Goal: Information Seeking & Learning: Compare options

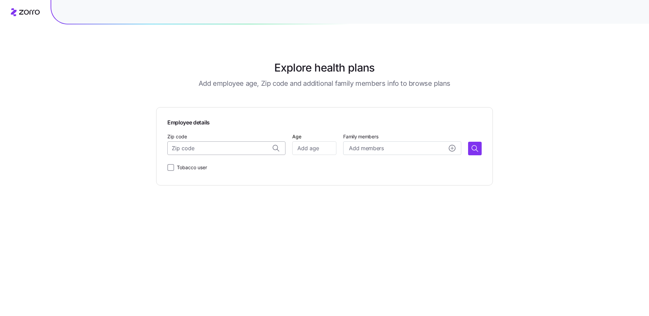
click at [198, 146] on input "Zip code" at bounding box center [226, 149] width 118 height 14
click at [215, 167] on span "10001, [US_STATE][GEOGRAPHIC_DATA], [GEOGRAPHIC_DATA]" at bounding box center [233, 166] width 95 height 8
type input "10001, [US_STATE][GEOGRAPHIC_DATA], [GEOGRAPHIC_DATA]"
click at [297, 146] on input "Age" at bounding box center [314, 149] width 44 height 14
type input "45"
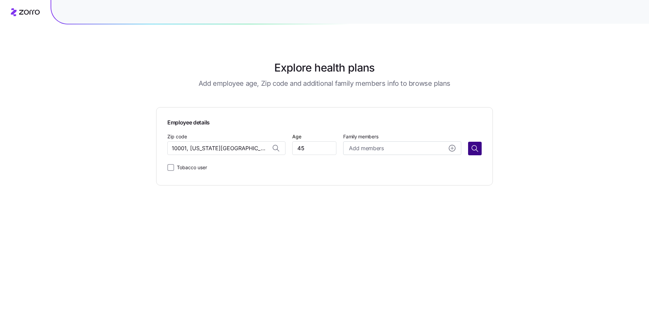
click at [476, 148] on icon "button" at bounding box center [475, 149] width 8 height 8
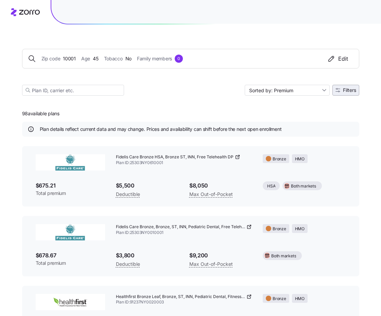
click at [346, 89] on span "Filters" at bounding box center [349, 90] width 13 height 5
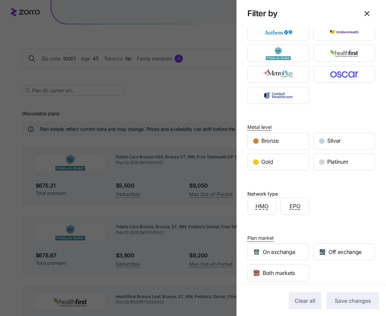
scroll to position [31, 0]
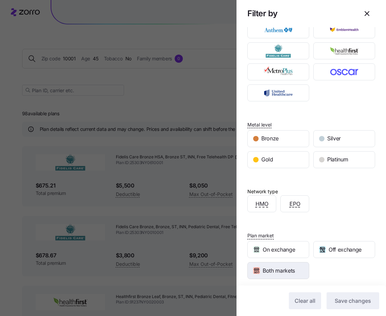
click at [280, 272] on span "Both markets" at bounding box center [278, 271] width 32 height 8
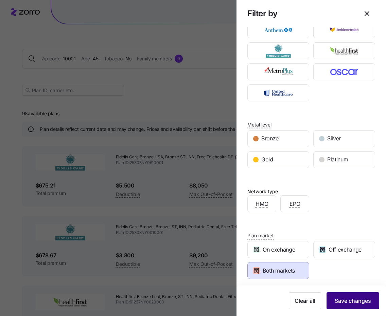
click at [346, 300] on span "Save changes" at bounding box center [352, 301] width 36 height 8
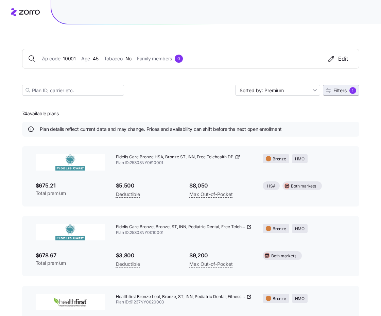
click at [346, 90] on span "Filters" at bounding box center [339, 90] width 13 height 5
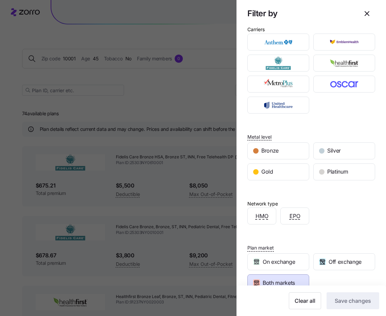
scroll to position [20, 0]
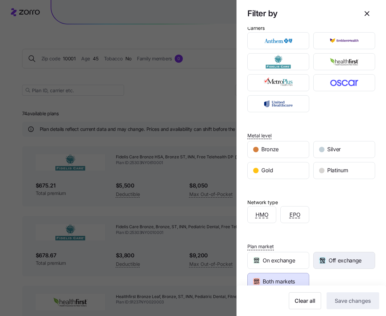
click at [347, 264] on span "Off exchange" at bounding box center [344, 261] width 33 height 8
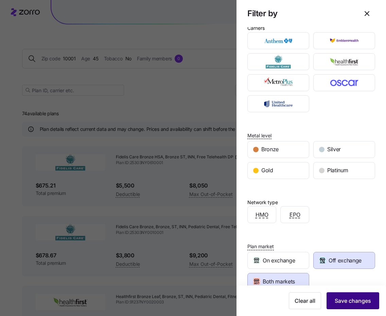
click at [354, 301] on span "Save changes" at bounding box center [352, 301] width 36 height 8
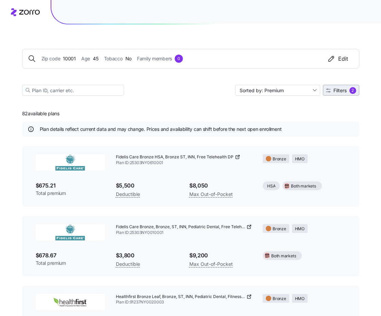
click at [337, 90] on span "Filters" at bounding box center [339, 90] width 13 height 5
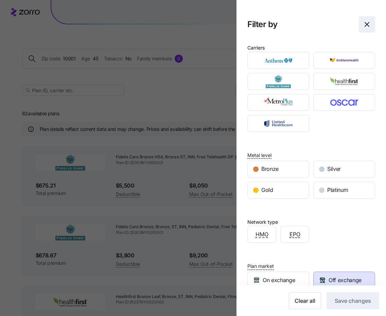
click at [363, 25] on icon "button" at bounding box center [367, 24] width 8 height 8
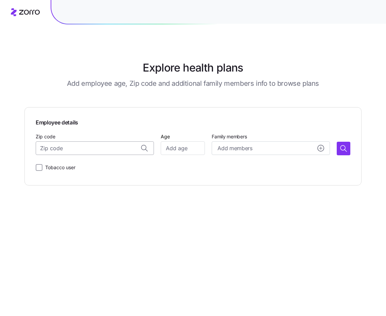
click at [72, 148] on input "Zip code" at bounding box center [95, 149] width 118 height 14
click at [96, 149] on input "10530" at bounding box center [95, 149] width 118 height 14
click at [102, 167] on span "[GEOGRAPHIC_DATA], [GEOGRAPHIC_DATA]" at bounding box center [101, 166] width 95 height 8
type input "[GEOGRAPHIC_DATA], [GEOGRAPHIC_DATA]"
click at [345, 149] on icon "button" at bounding box center [343, 149] width 8 height 8
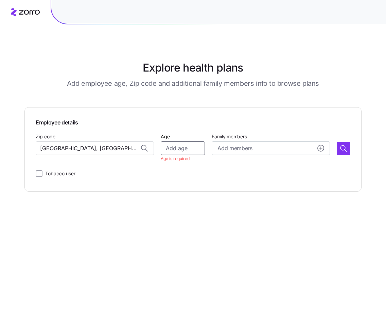
click at [180, 144] on input "Age" at bounding box center [183, 149] width 44 height 14
type input "45"
click at [345, 151] on icon "button" at bounding box center [343, 149] width 8 height 8
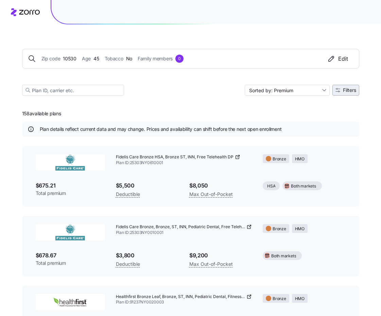
click at [348, 92] on span "Filters" at bounding box center [349, 90] width 13 height 5
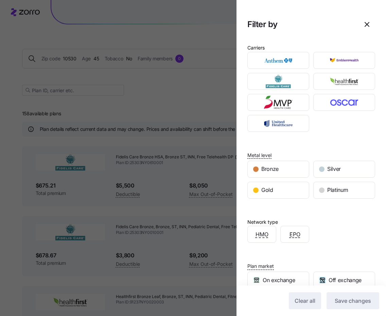
scroll to position [37, 0]
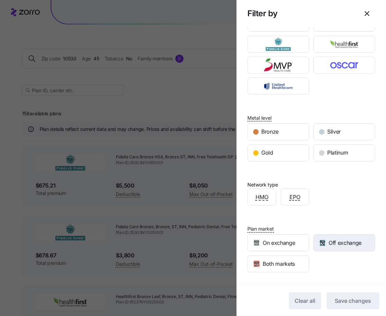
click at [343, 243] on span "Off exchange" at bounding box center [344, 243] width 33 height 8
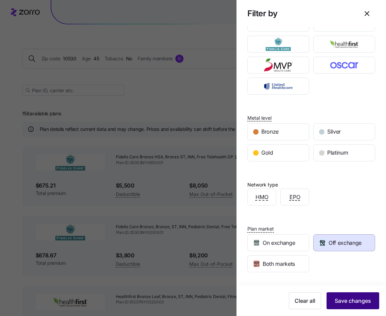
click at [350, 299] on span "Save changes" at bounding box center [352, 301] width 36 height 8
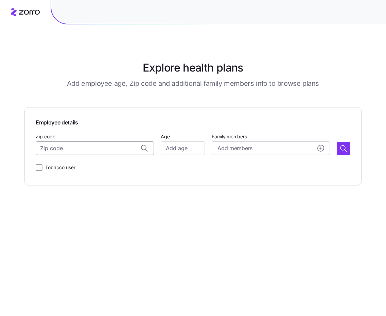
click at [89, 147] on input "Zip code" at bounding box center [95, 149] width 118 height 14
type input "10001"
drag, startPoint x: 168, startPoint y: 151, endPoint x: 172, endPoint y: 150, distance: 4.8
click at [168, 151] on input "Age" at bounding box center [183, 149] width 44 height 14
type input "45"
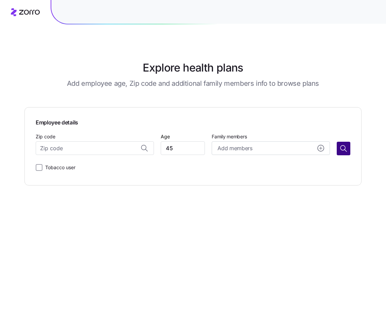
click at [341, 149] on icon "button" at bounding box center [342, 148] width 5 height 5
click at [93, 147] on input "Zip code" at bounding box center [95, 149] width 118 height 14
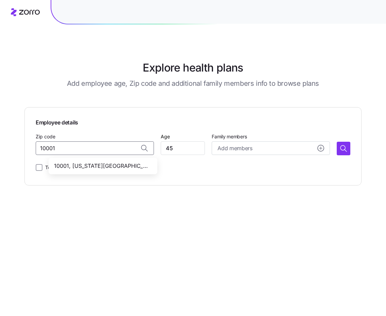
click at [122, 167] on span "10001, [US_STATE][GEOGRAPHIC_DATA], [GEOGRAPHIC_DATA]" at bounding box center [101, 166] width 95 height 8
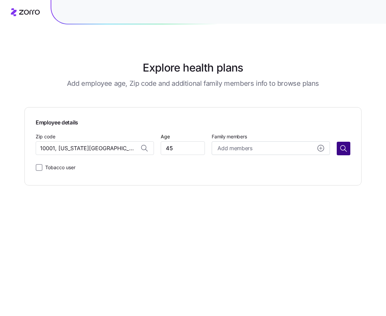
type input "10001, [US_STATE][GEOGRAPHIC_DATA], [GEOGRAPHIC_DATA]"
click at [342, 152] on icon "button" at bounding box center [343, 149] width 8 height 8
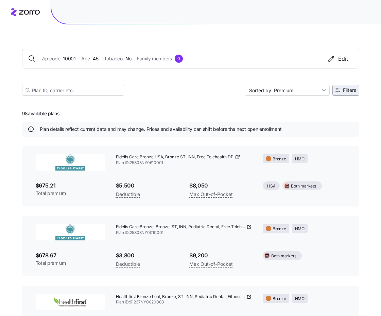
click at [345, 91] on span "Filters" at bounding box center [349, 90] width 13 height 5
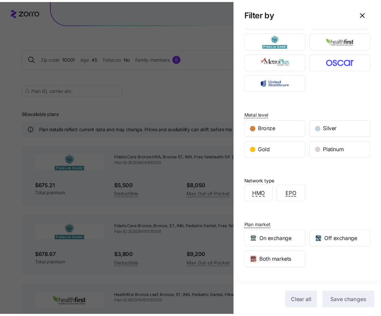
scroll to position [68, 0]
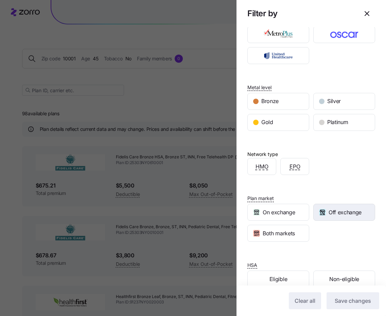
click at [345, 213] on span "Off exchange" at bounding box center [344, 212] width 33 height 8
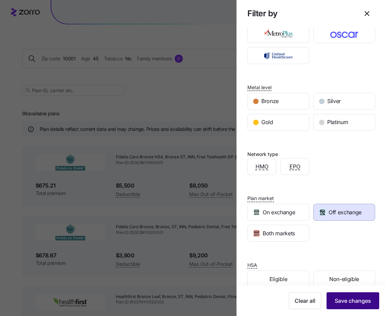
click at [352, 303] on span "Save changes" at bounding box center [352, 301] width 36 height 8
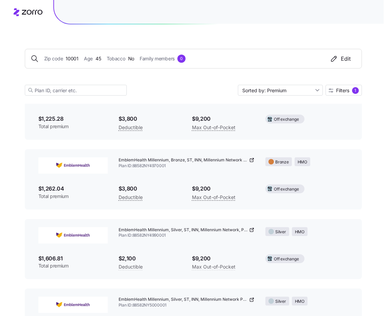
scroll to position [0, 0]
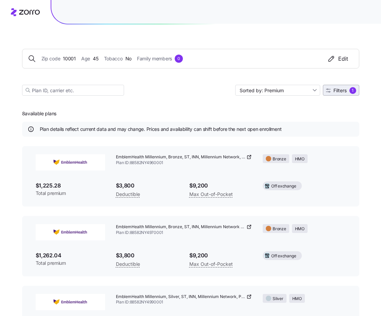
click at [338, 92] on span "Filters" at bounding box center [339, 90] width 13 height 5
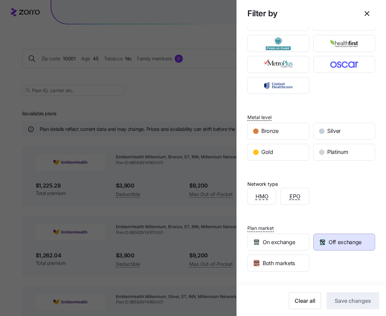
scroll to position [41, 0]
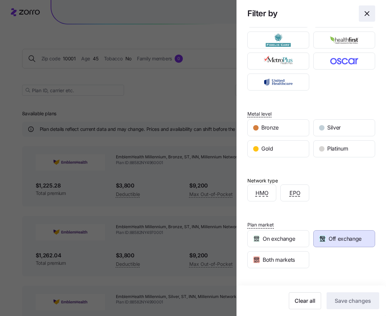
click at [363, 12] on icon "button" at bounding box center [367, 14] width 8 height 8
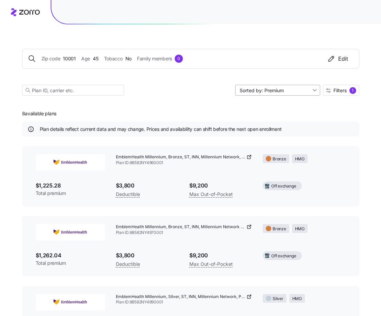
click at [312, 89] on input "Sorted by: Premium" at bounding box center [277, 90] width 85 height 11
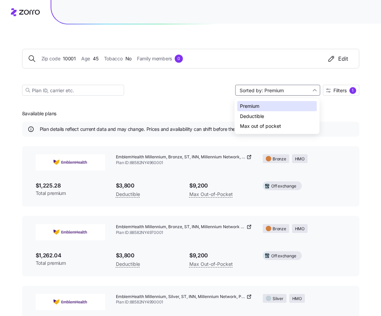
click at [253, 116] on div "Deductible" at bounding box center [276, 116] width 79 height 10
type input "Sorted by: Deductible"
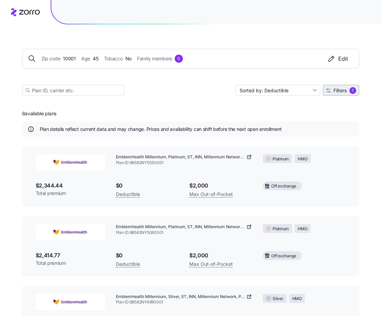
click at [346, 92] on span "Filters" at bounding box center [339, 90] width 13 height 5
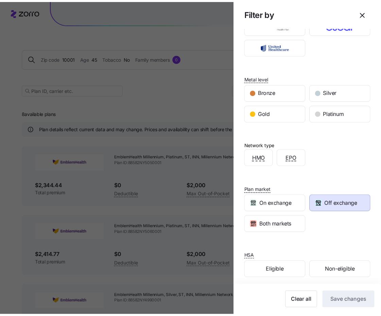
scroll to position [81, 0]
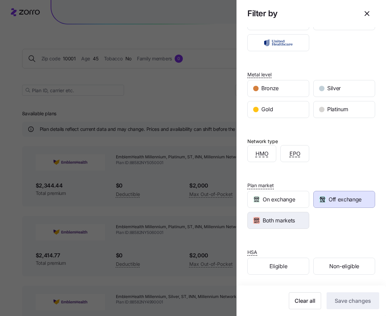
click at [285, 223] on span "Both markets" at bounding box center [278, 221] width 32 height 8
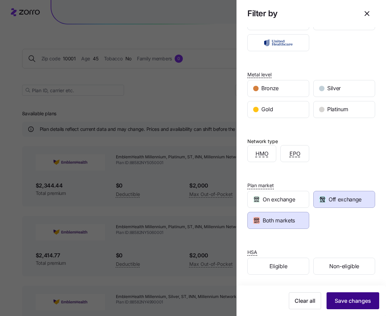
click at [341, 298] on span "Save changes" at bounding box center [352, 301] width 36 height 8
